Goal: Information Seeking & Learning: Learn about a topic

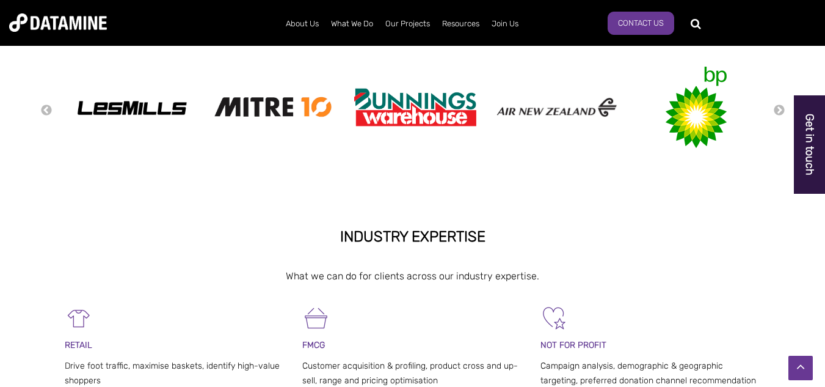
drag, startPoint x: 831, startPoint y: 69, endPoint x: 823, endPoint y: 155, distance: 85.9
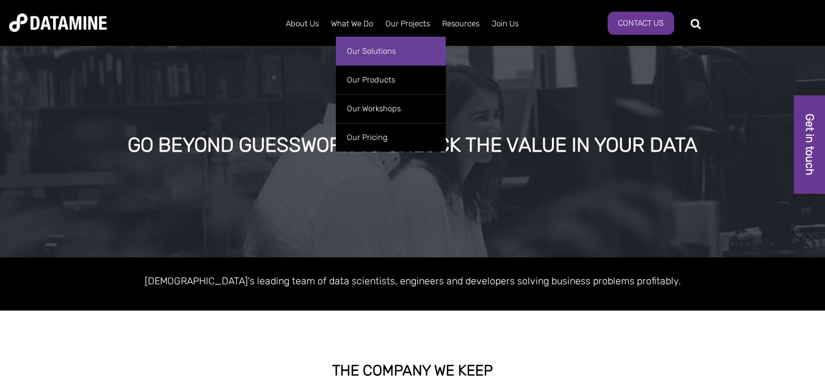
click at [365, 52] on link "Our Solutions" at bounding box center [391, 51] width 110 height 29
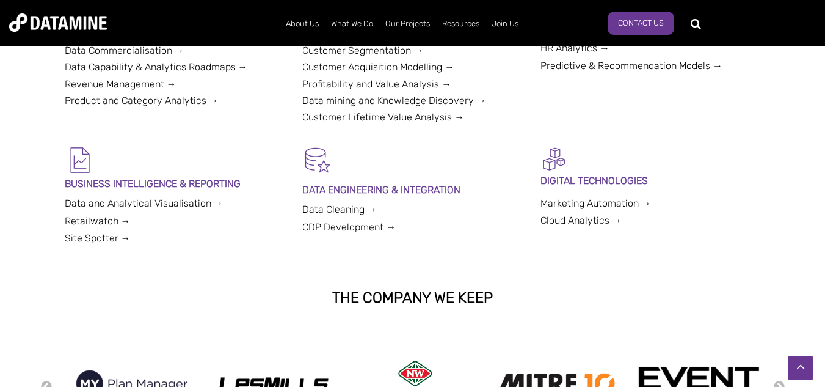
scroll to position [406, 0]
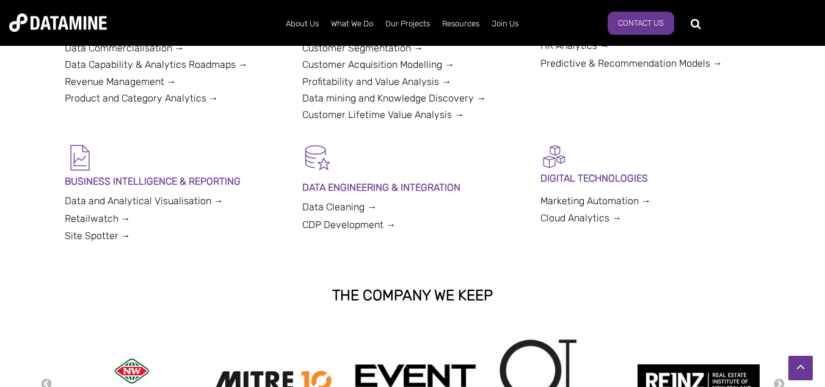
click at [605, 200] on link "Marketing Automation →" at bounding box center [595, 201] width 111 height 12
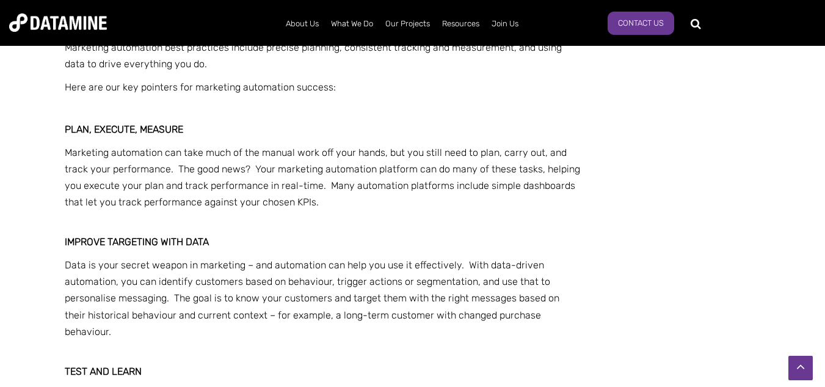
scroll to position [2291, 0]
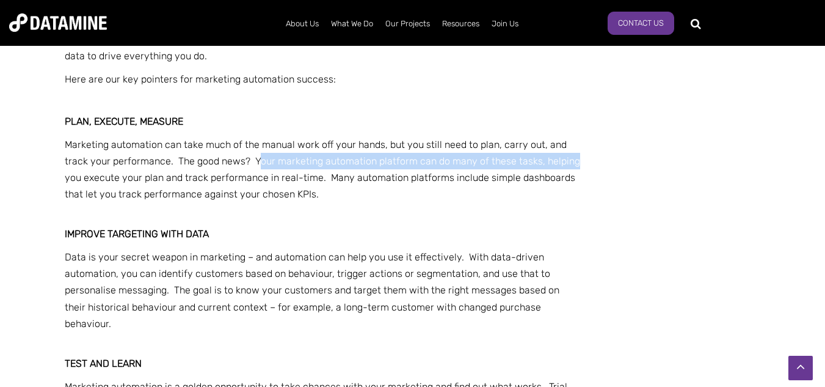
drag, startPoint x: 254, startPoint y: 144, endPoint x: 572, endPoint y: 148, distance: 318.2
click at [572, 148] on p "Marketing automation can take much of the manual work off your hands, but you s…" at bounding box center [324, 169] width 518 height 67
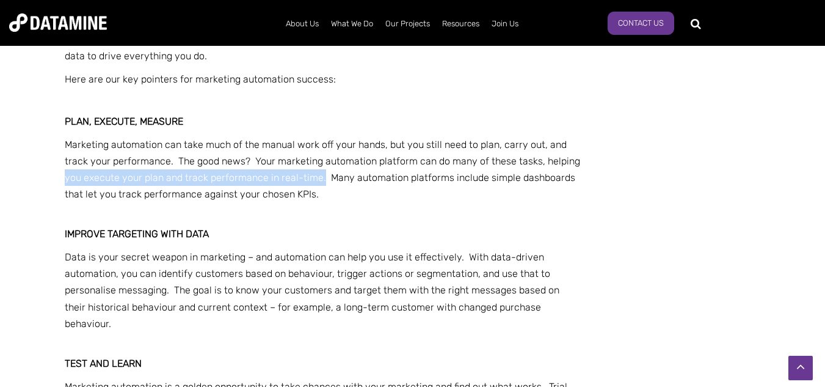
drag, startPoint x: 64, startPoint y: 162, endPoint x: 321, endPoint y: 159, distance: 256.5
click at [321, 159] on span "Marketing automation can take much of the manual work off your hands, but you s…" at bounding box center [322, 170] width 515 height 62
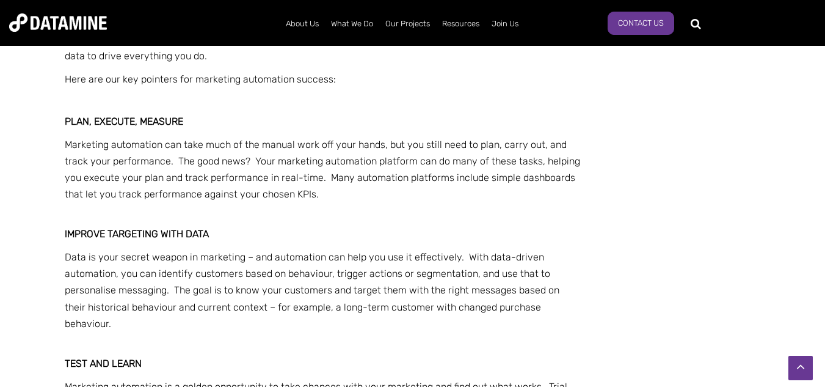
click at [340, 162] on span "Marketing automation can take much of the manual work off your hands, but you s…" at bounding box center [322, 170] width 515 height 62
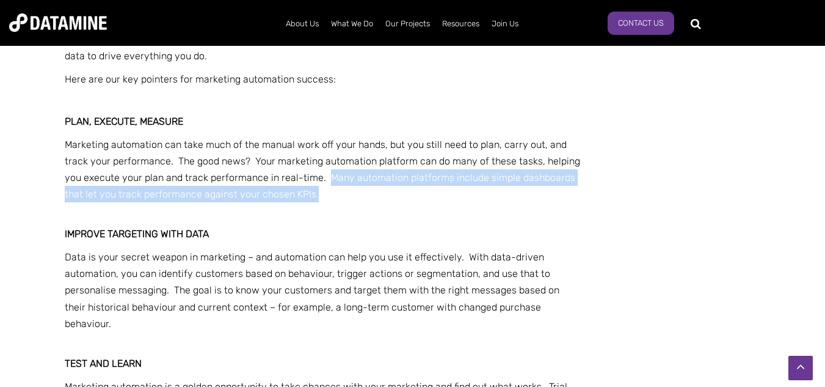
drag, startPoint x: 326, startPoint y: 161, endPoint x: 364, endPoint y: 174, distance: 40.2
click at [364, 174] on p "Marketing automation can take much of the manual work off your hands, but you s…" at bounding box center [324, 169] width 518 height 67
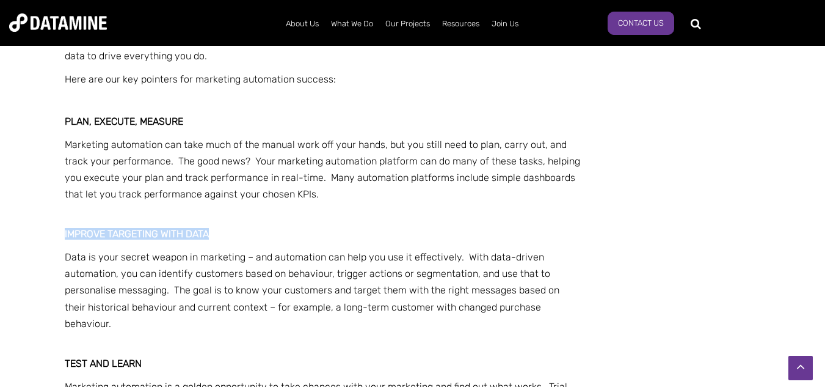
drag, startPoint x: 65, startPoint y: 219, endPoint x: 278, endPoint y: 212, distance: 213.2
click at [278, 228] on h3 "Improve targeting with data" at bounding box center [324, 233] width 518 height 11
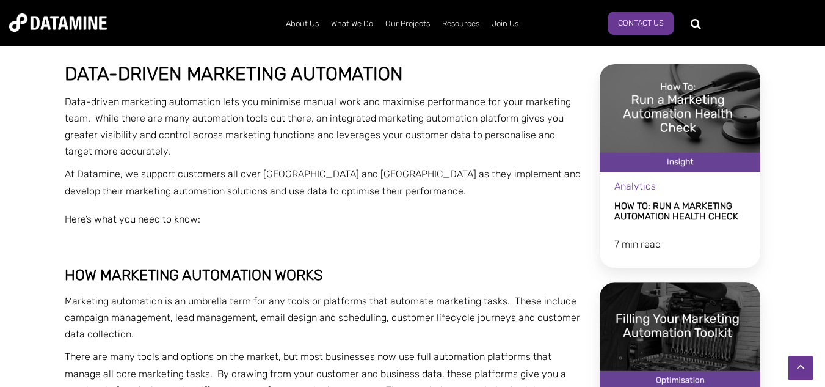
scroll to position [0, 0]
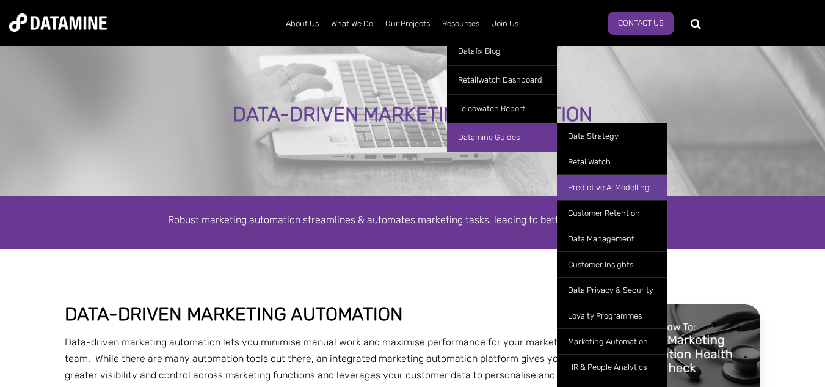
click at [583, 180] on link "Predictive AI Modelling" at bounding box center [612, 187] width 110 height 26
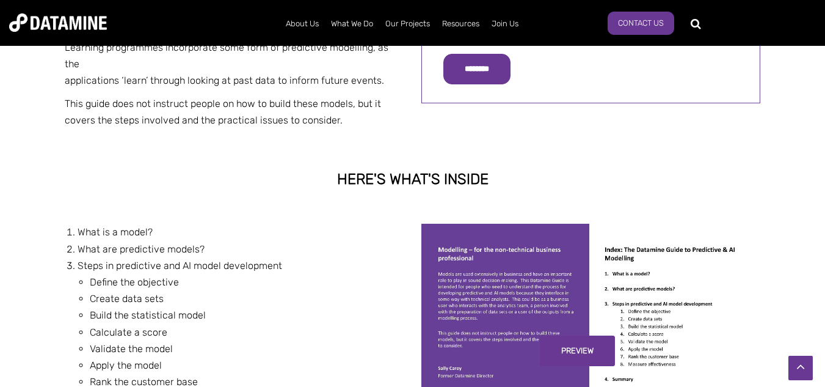
scroll to position [541, 0]
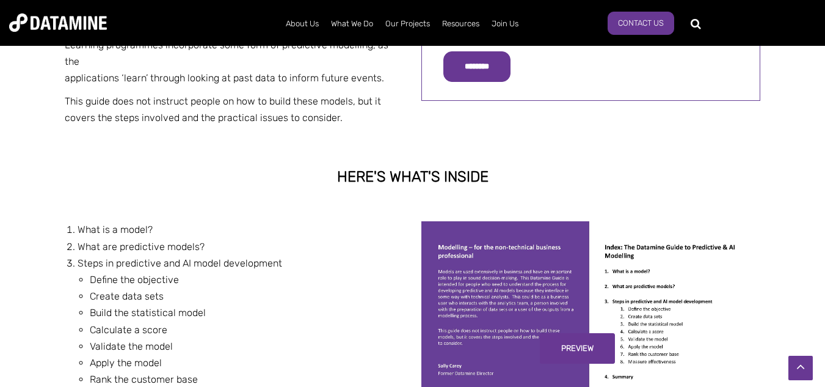
drag, startPoint x: 828, startPoint y: 59, endPoint x: 834, endPoint y: 209, distance: 150.4
click at [824, 209] on html "About Us The Datamine Story Our People Our Values Our Process Our Partners What…" at bounding box center [412, 123] width 825 height 1329
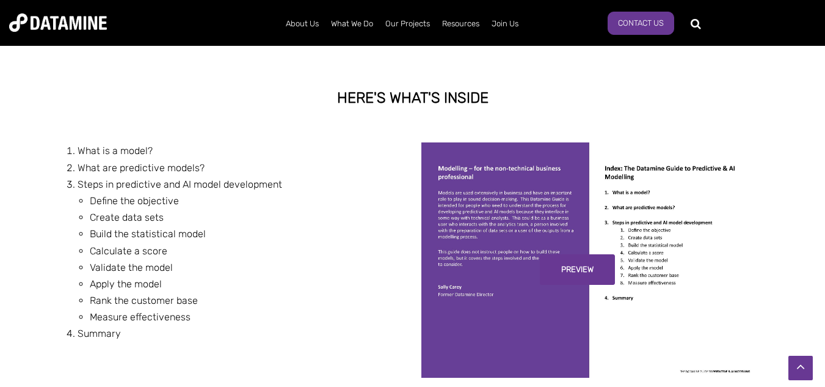
scroll to position [627, 0]
